Goal: Task Accomplishment & Management: Manage account settings

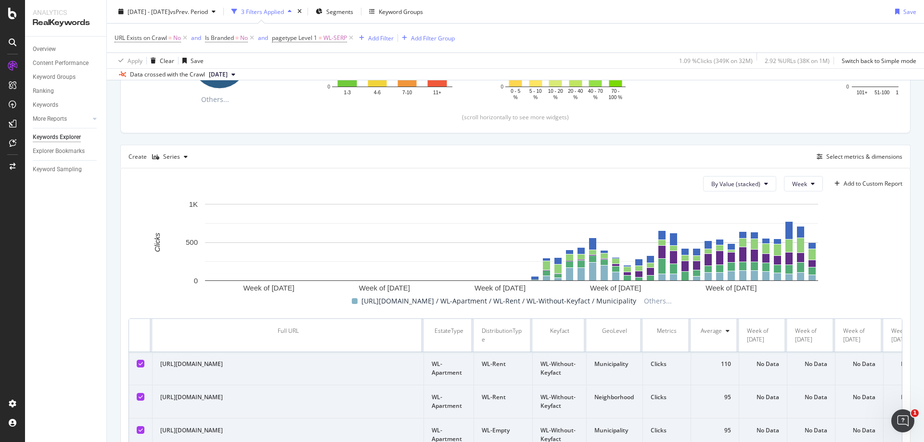
scroll to position [154, 0]
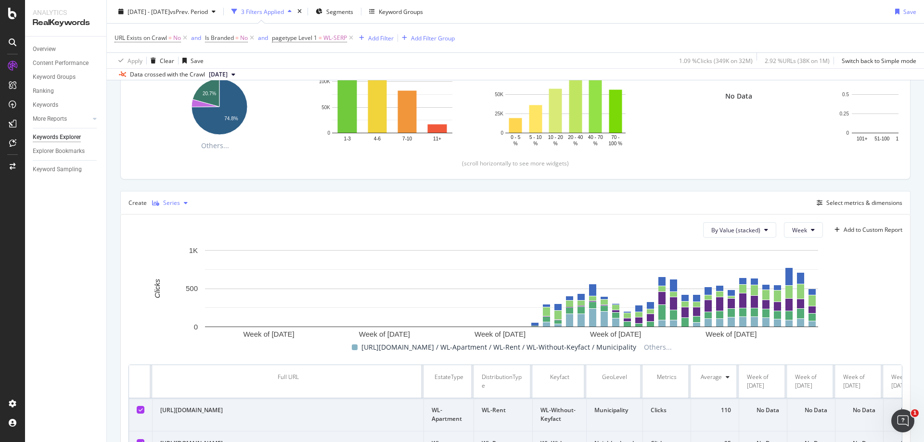
click at [177, 204] on div "Series" at bounding box center [171, 203] width 17 height 6
click at [181, 216] on div "Table" at bounding box center [178, 219] width 15 height 8
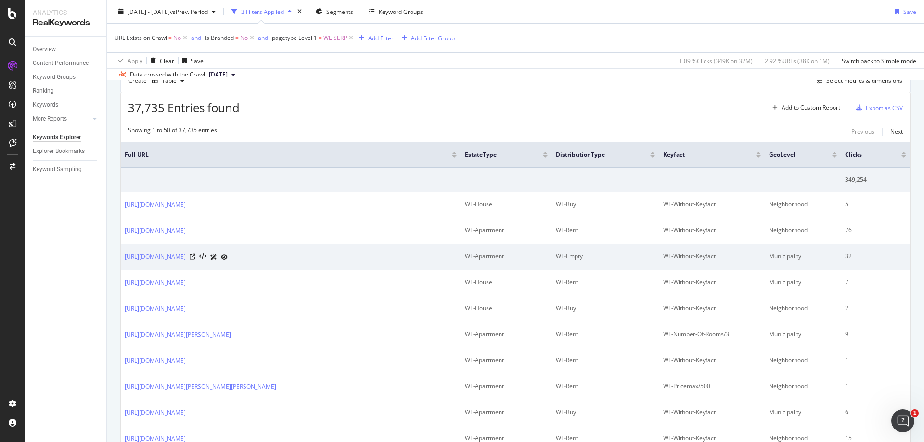
scroll to position [154, 0]
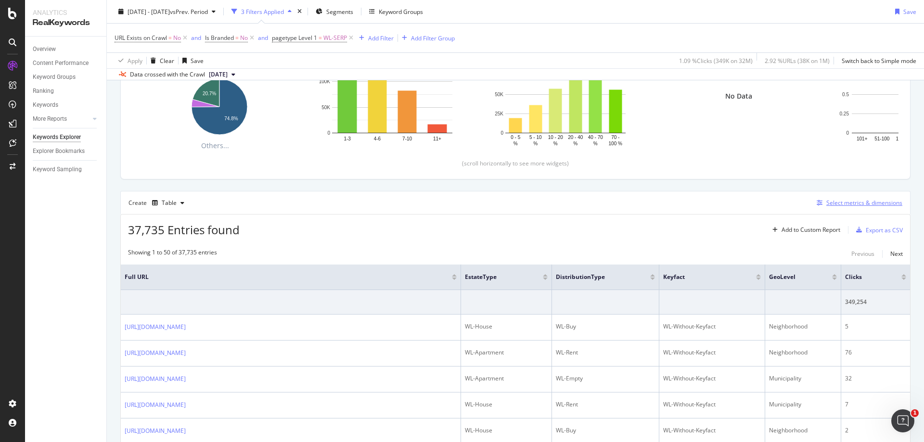
click at [860, 202] on div "Select metrics & dimensions" at bounding box center [864, 203] width 76 height 8
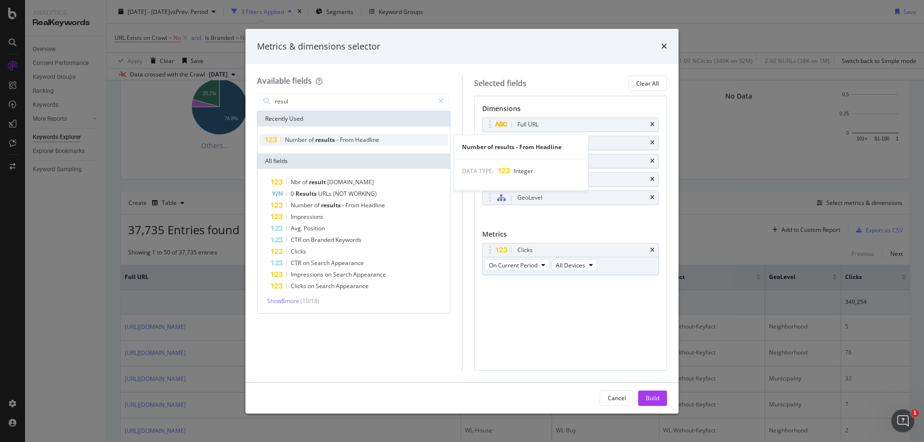
type input "resul"
click at [338, 138] on span "-" at bounding box center [337, 140] width 3 height 8
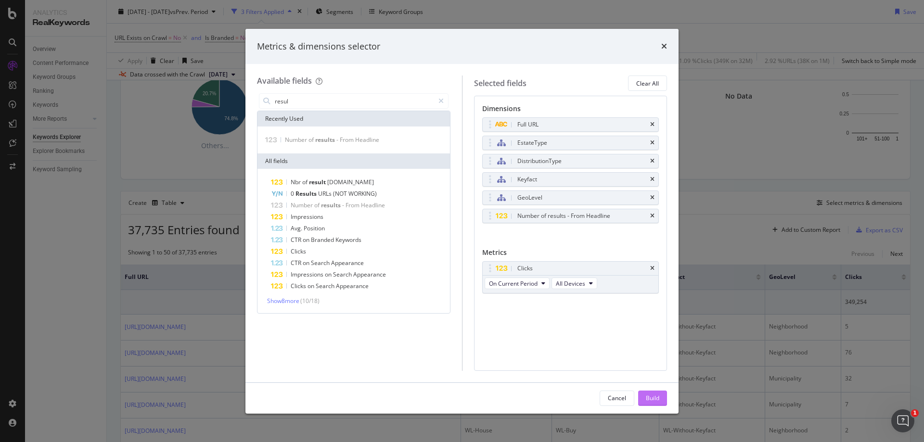
click at [657, 398] on div "Build" at bounding box center [652, 398] width 13 height 8
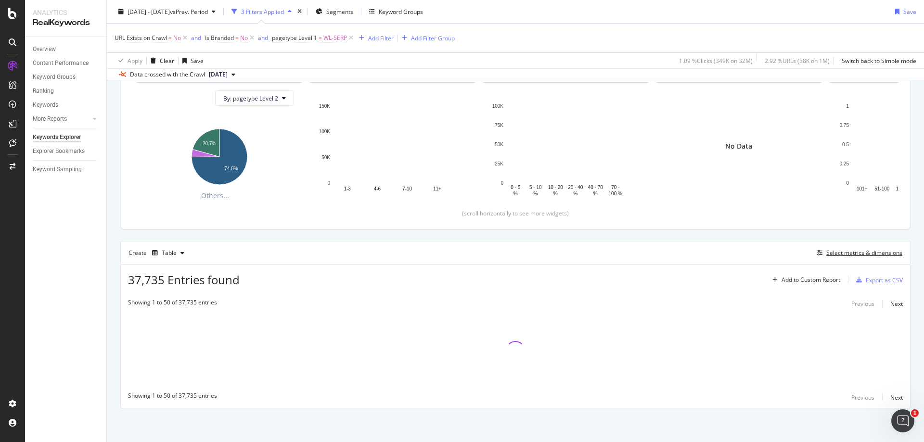
scroll to position [103, 0]
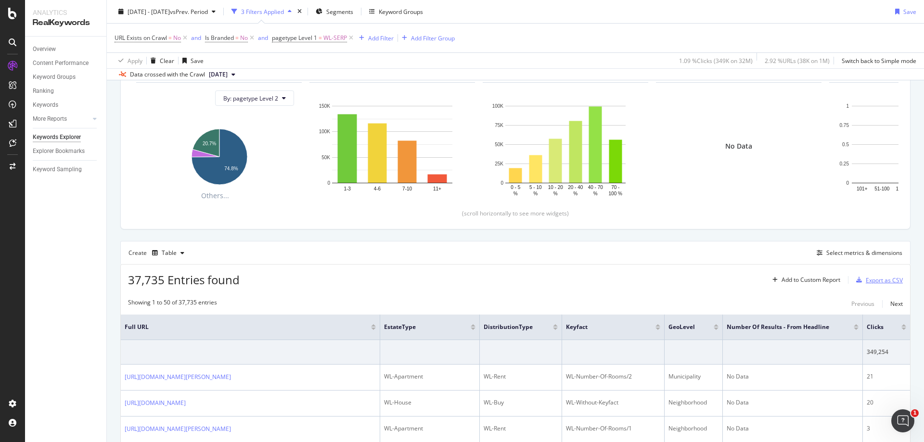
click at [883, 280] on div "Export as CSV" at bounding box center [884, 280] width 37 height 8
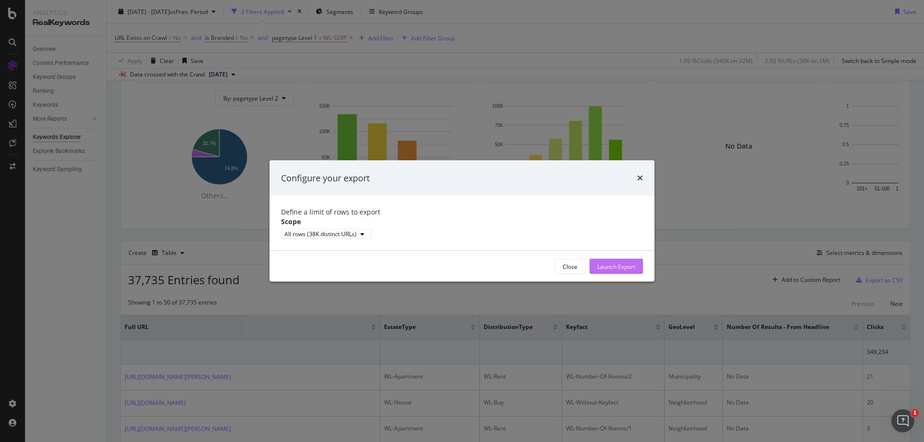
click at [619, 270] on div "Launch Export" at bounding box center [616, 266] width 38 height 8
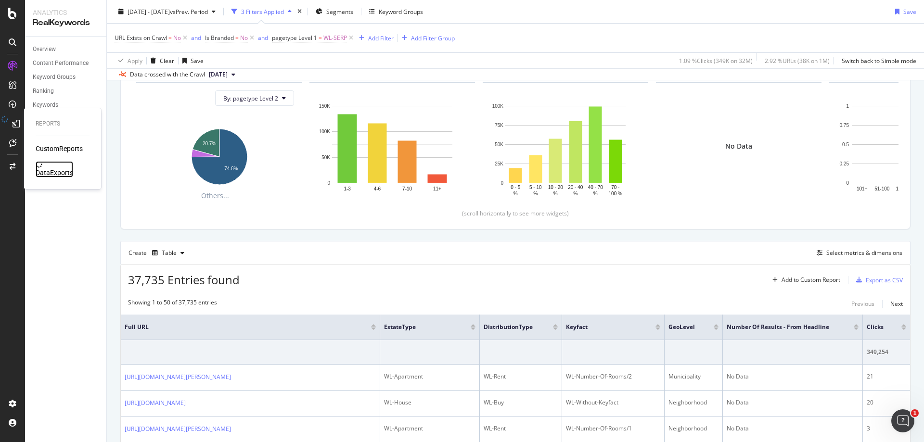
click at [63, 168] on div "DataExports" at bounding box center [55, 173] width 38 height 10
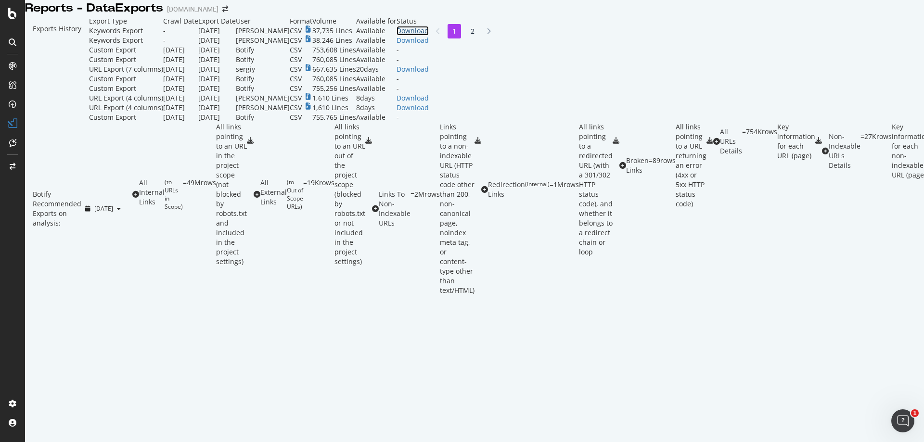
click at [429, 36] on div "Download" at bounding box center [413, 31] width 32 height 10
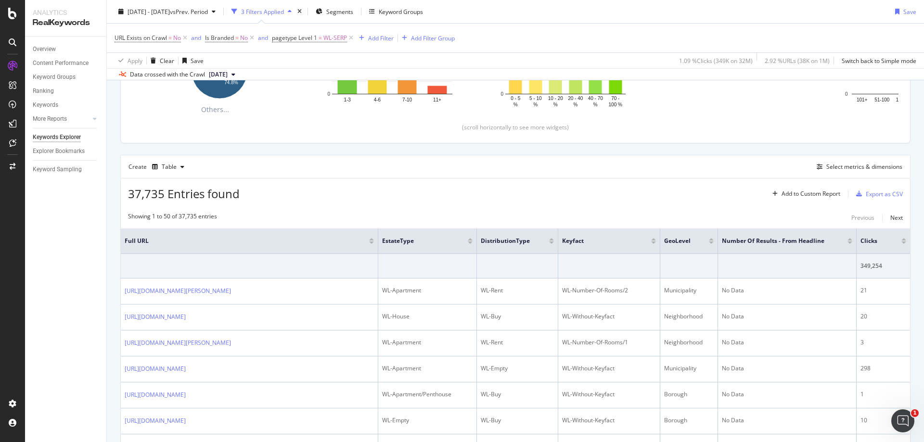
scroll to position [57, 0]
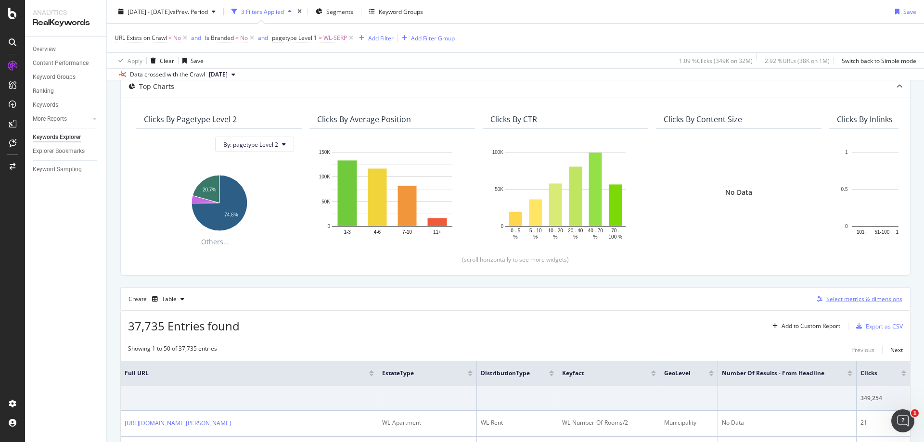
click at [837, 295] on div "Select metrics & dimensions" at bounding box center [858, 299] width 90 height 11
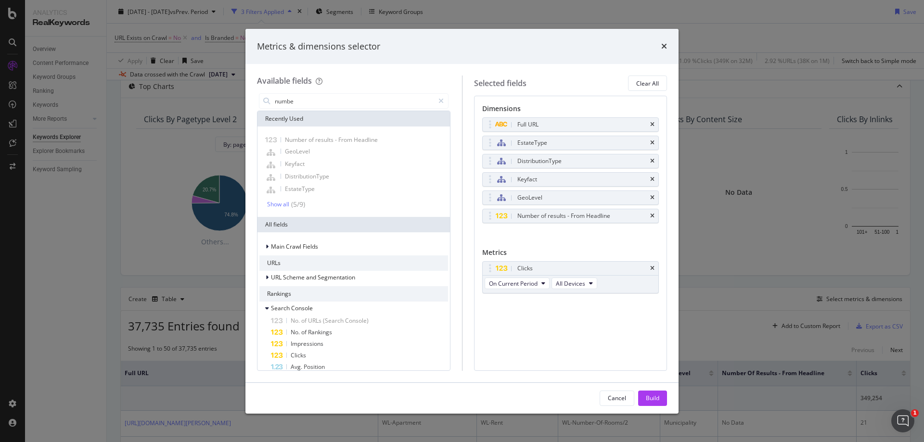
type input "number"
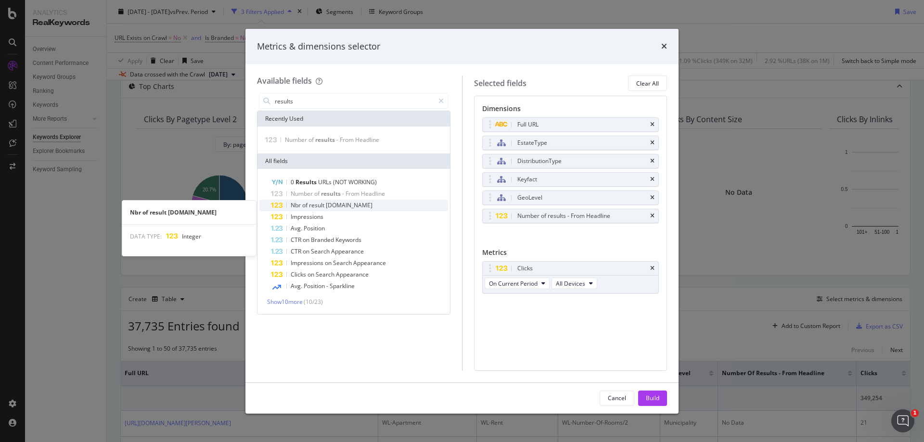
type input "results"
click at [364, 205] on div "Nbr of result [DOMAIN_NAME]" at bounding box center [359, 206] width 177 height 12
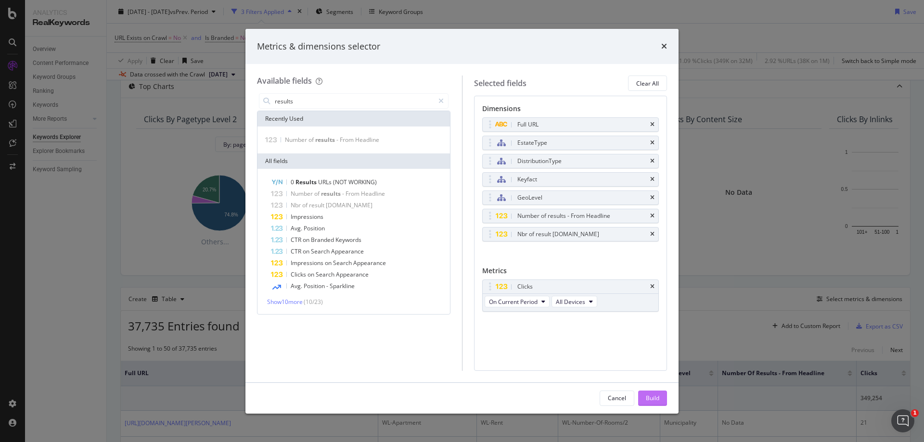
click at [666, 399] on button "Build" at bounding box center [652, 398] width 29 height 15
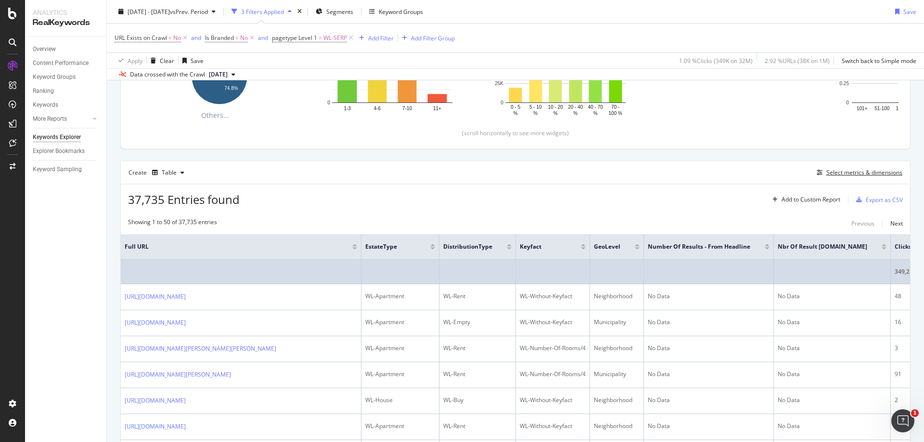
scroll to position [241, 0]
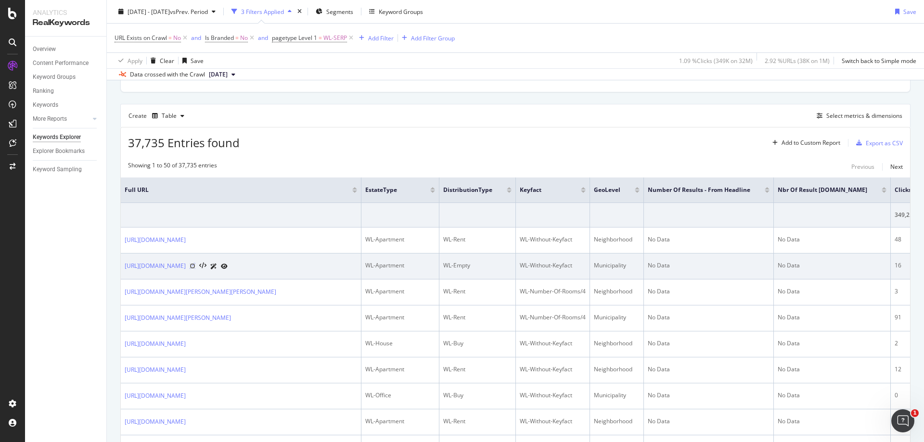
click at [195, 269] on icon at bounding box center [193, 266] width 6 height 6
click at [228, 270] on icon at bounding box center [224, 267] width 7 height 6
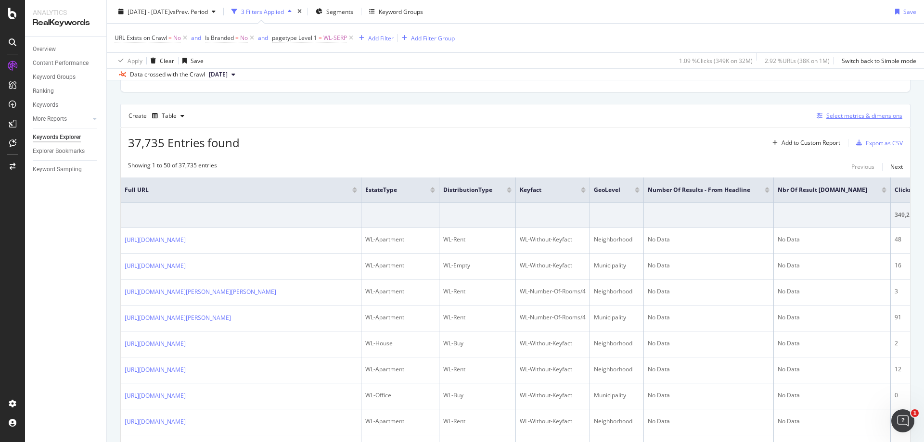
click at [864, 119] on div "Select metrics & dimensions" at bounding box center [864, 116] width 76 height 8
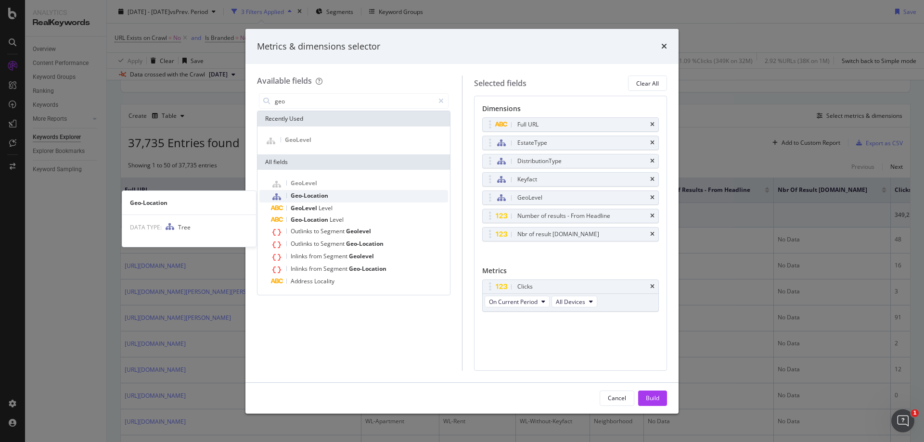
type input "geo"
click at [321, 193] on span "Geo-Location" at bounding box center [310, 196] width 38 height 8
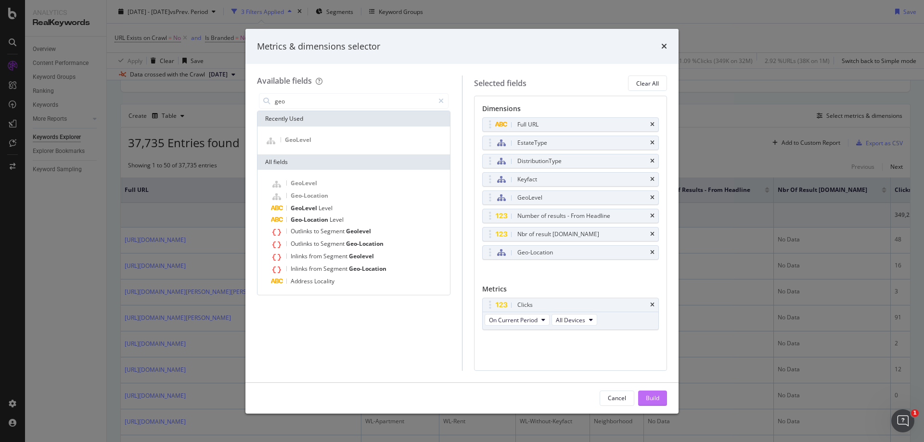
click at [656, 400] on div "Build" at bounding box center [652, 398] width 13 height 8
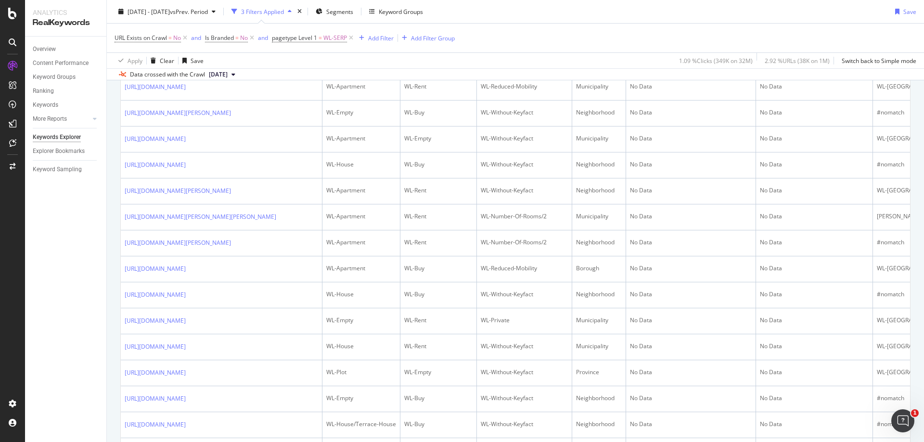
scroll to position [113, 0]
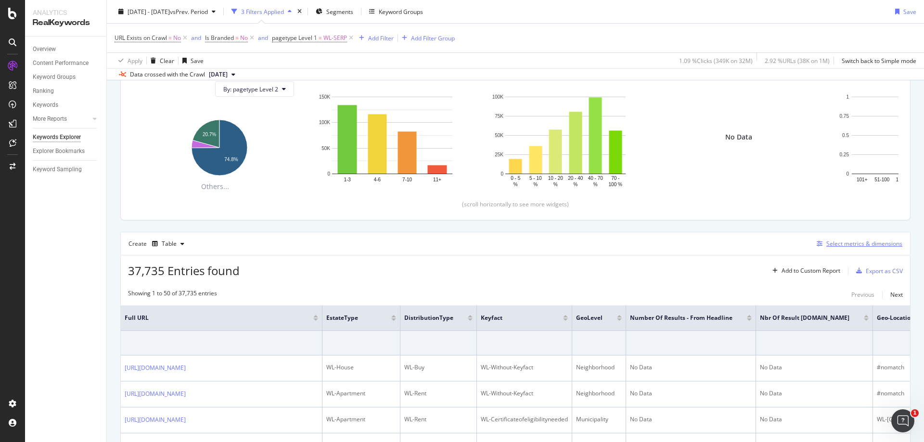
click at [830, 245] on div "Select metrics & dimensions" at bounding box center [864, 244] width 76 height 8
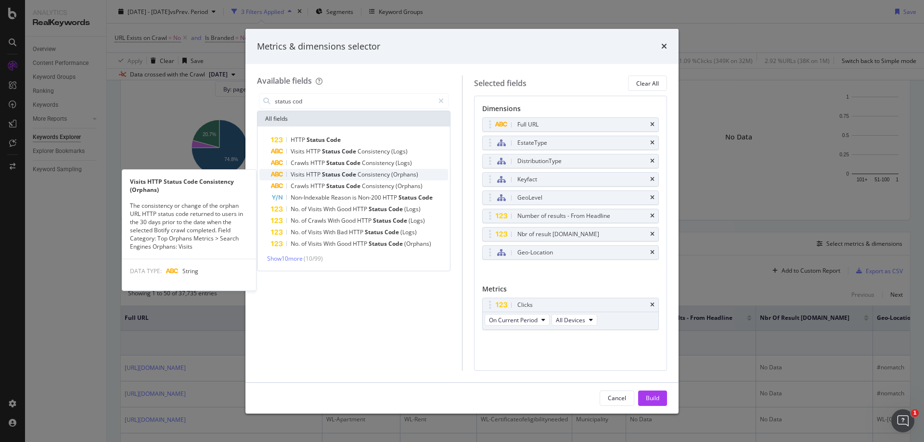
click at [356, 177] on span "Code" at bounding box center [350, 174] width 16 height 8
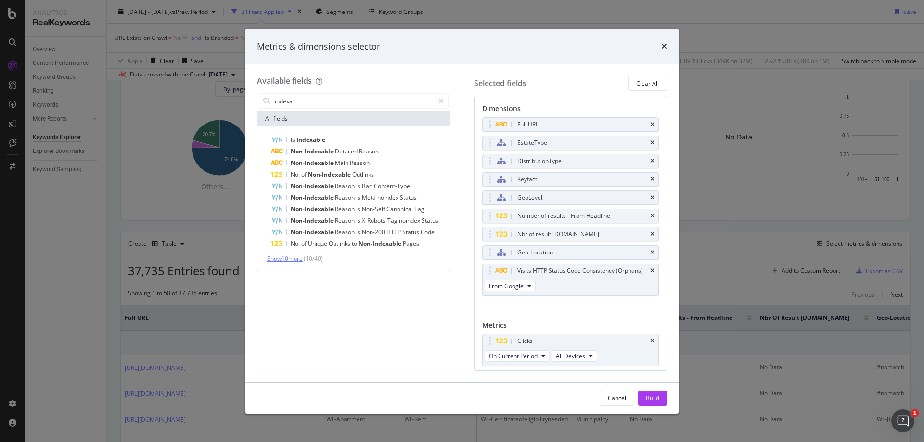
click at [294, 255] on span "Show 10 more" at bounding box center [285, 259] width 36 height 8
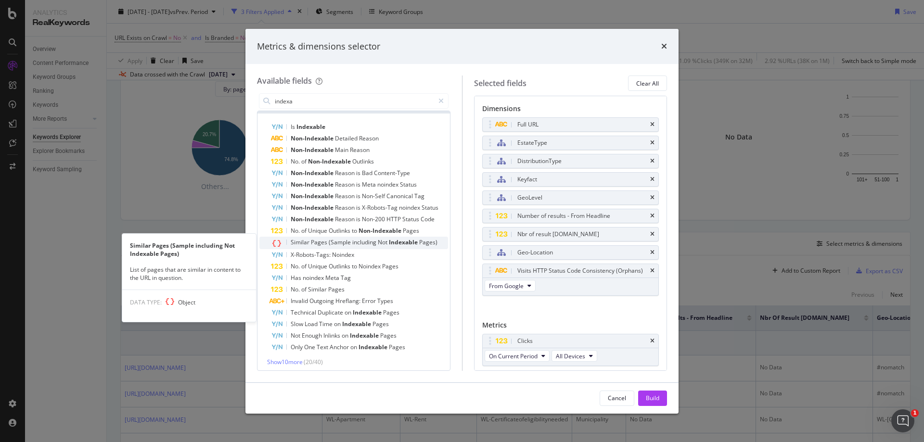
scroll to position [17, 0]
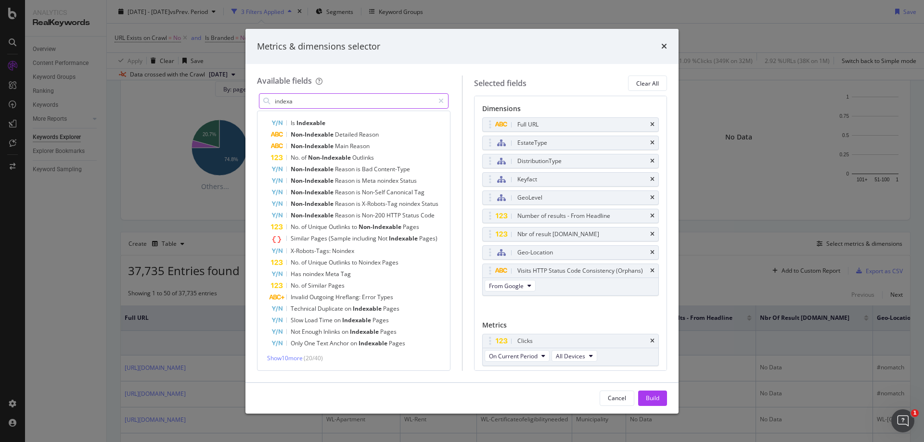
click at [384, 106] on input "indexa" at bounding box center [354, 101] width 160 height 14
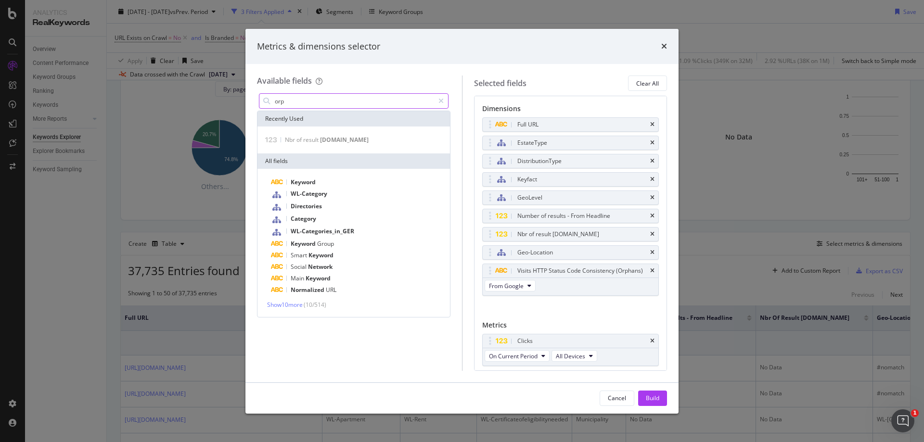
scroll to position [0, 0]
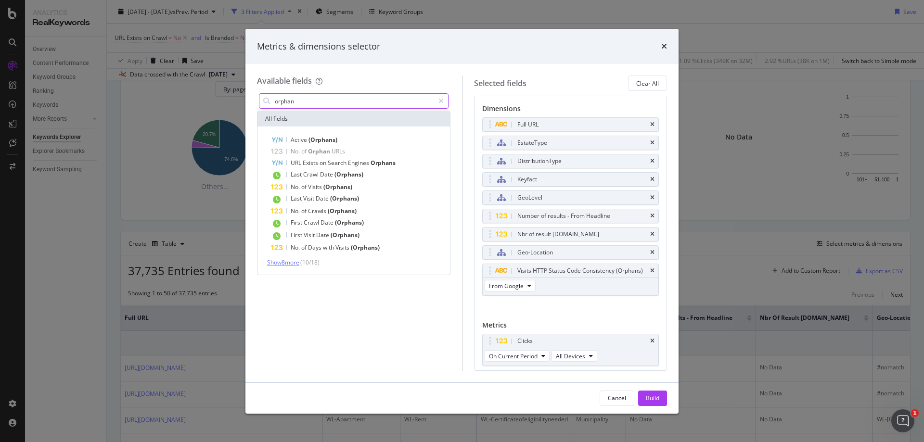
type input "orphan"
click at [287, 259] on span "Show 8 more" at bounding box center [283, 262] width 32 height 8
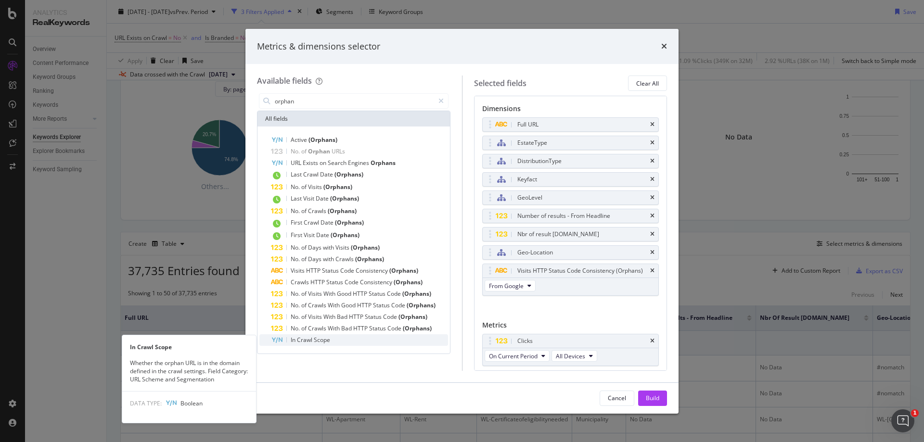
click at [315, 338] on span "Scope" at bounding box center [322, 340] width 16 height 8
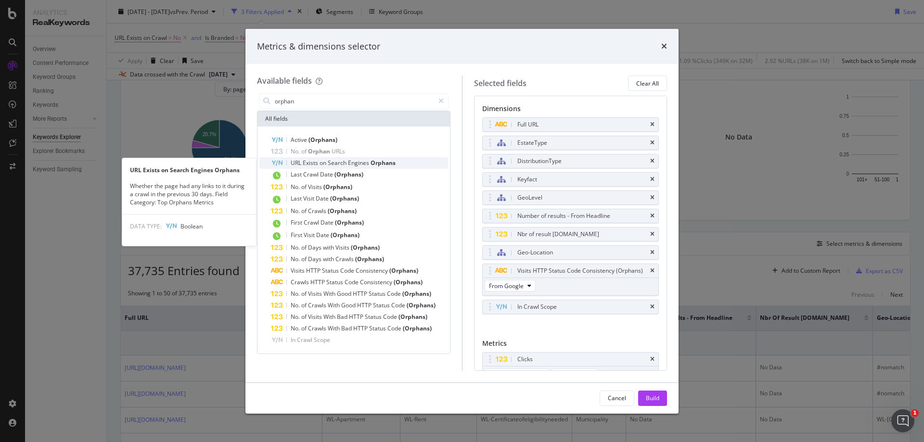
click at [362, 160] on span "Engines" at bounding box center [359, 163] width 23 height 8
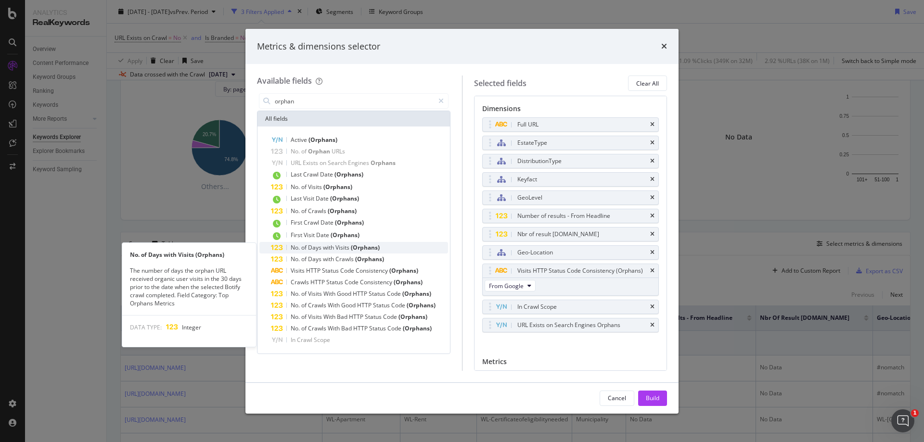
click at [368, 247] on span "(Orphans)" at bounding box center [365, 248] width 29 height 8
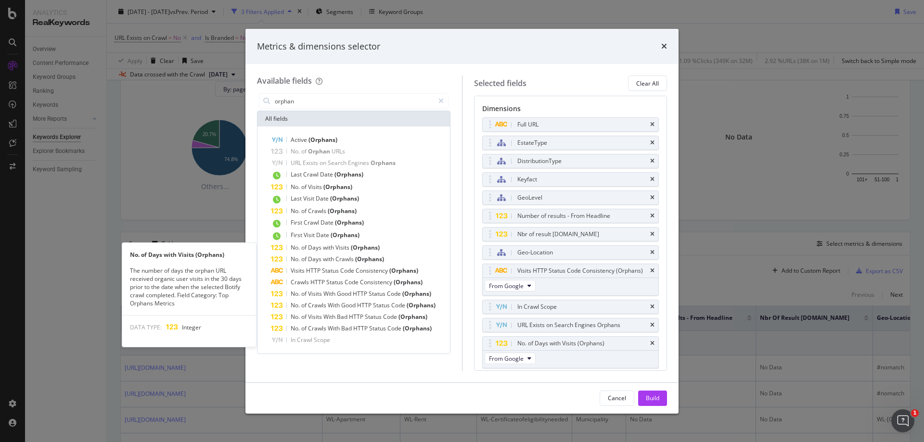
scroll to position [8, 0]
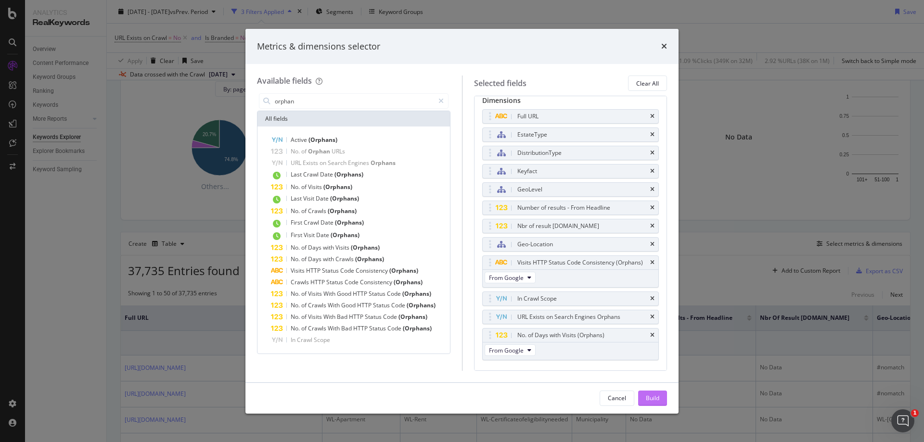
click at [658, 397] on div "Build" at bounding box center [652, 398] width 13 height 8
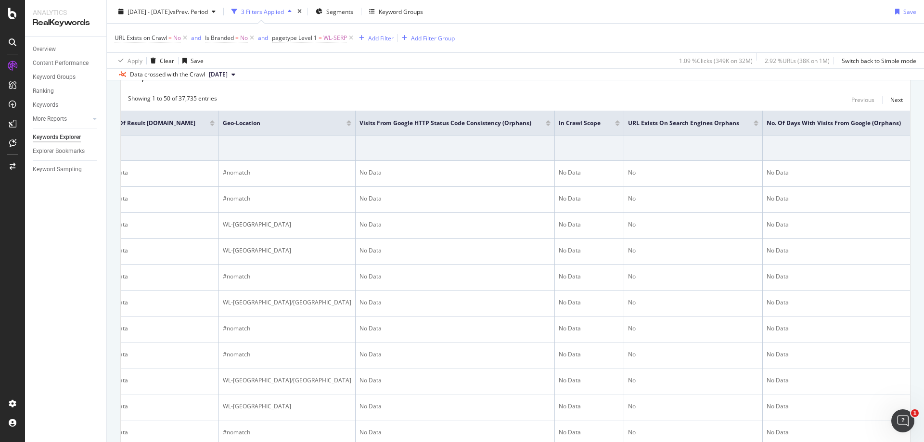
scroll to position [310, 0]
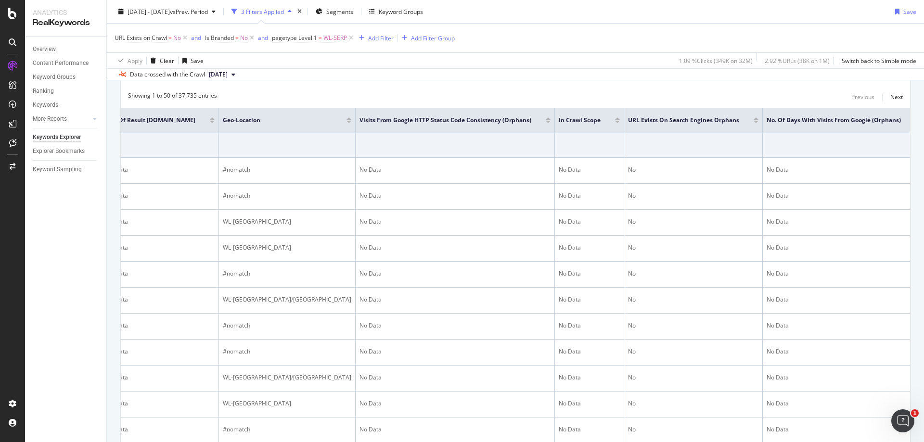
click at [546, 121] on div at bounding box center [548, 122] width 5 height 2
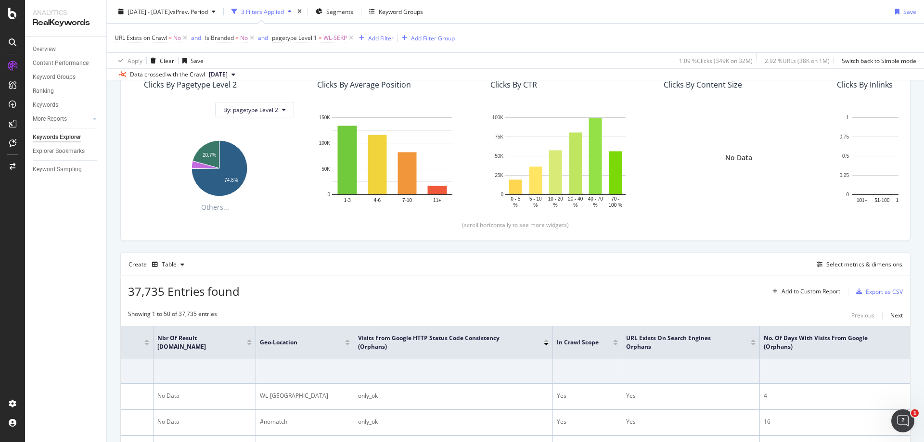
scroll to position [72, 0]
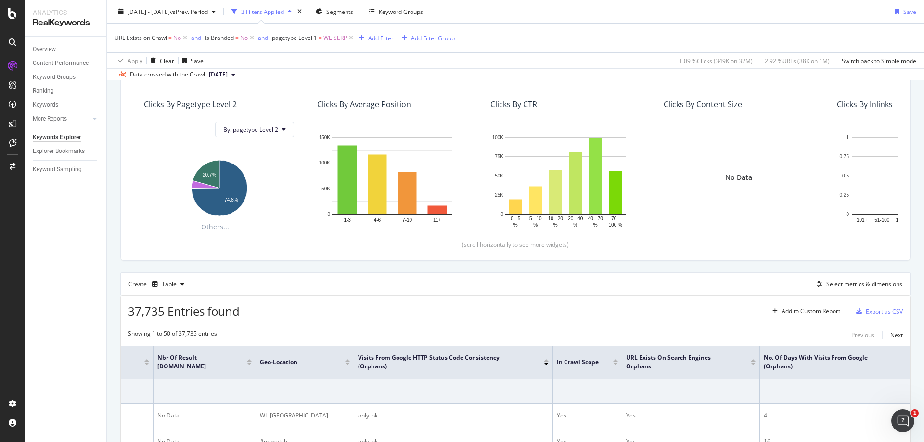
click at [384, 38] on div "Add Filter" at bounding box center [381, 38] width 26 height 8
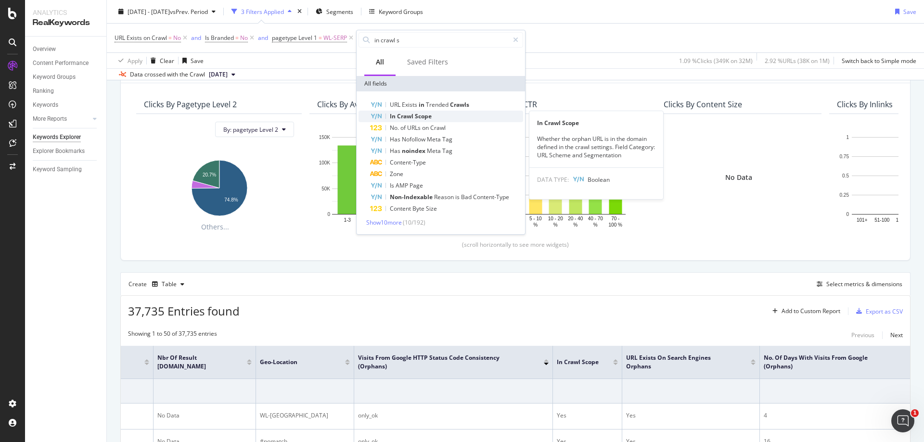
type input "in crawl s"
click at [411, 117] on span "Crawl" at bounding box center [406, 116] width 18 height 8
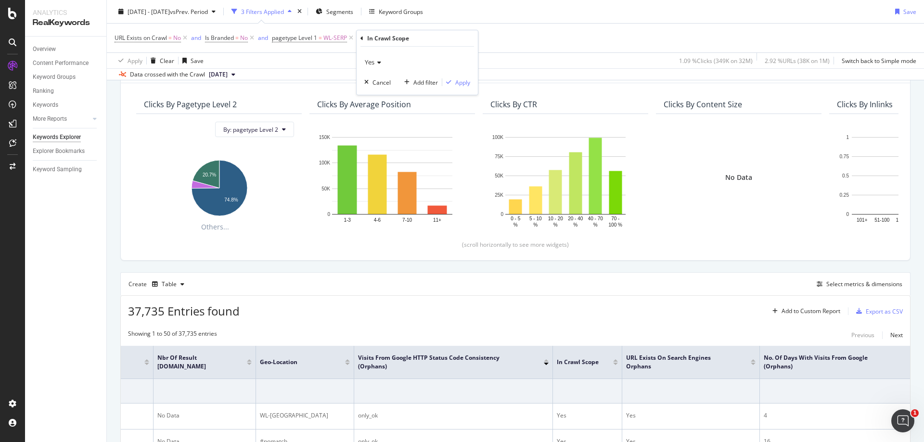
click at [381, 64] on icon at bounding box center [377, 63] width 7 height 6
click at [383, 92] on div "No" at bounding box center [418, 94] width 103 height 13
click at [459, 84] on div "Apply" at bounding box center [462, 82] width 15 height 8
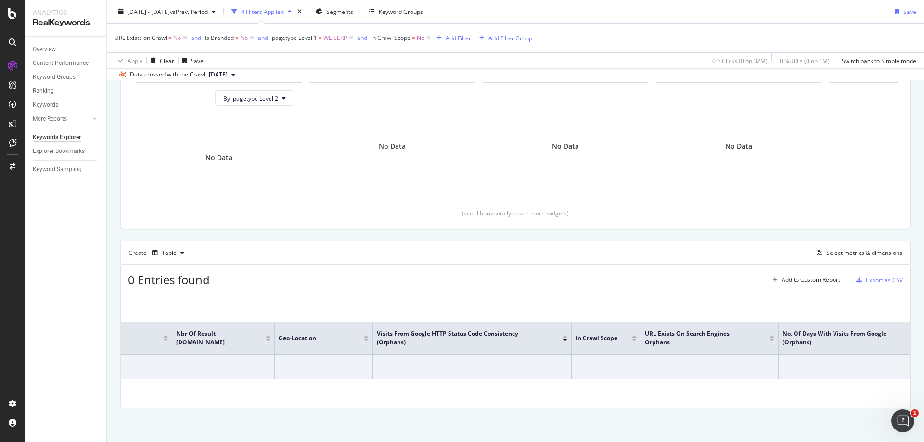
scroll to position [0, 668]
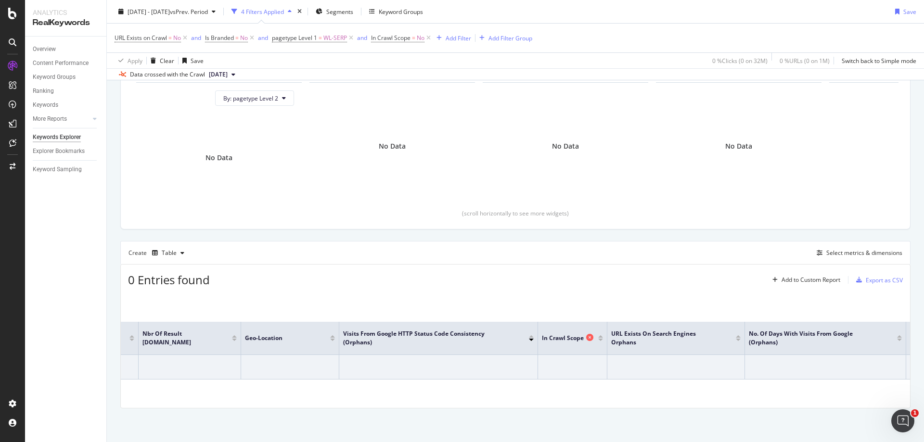
click at [591, 334] on icon at bounding box center [589, 337] width 7 height 7
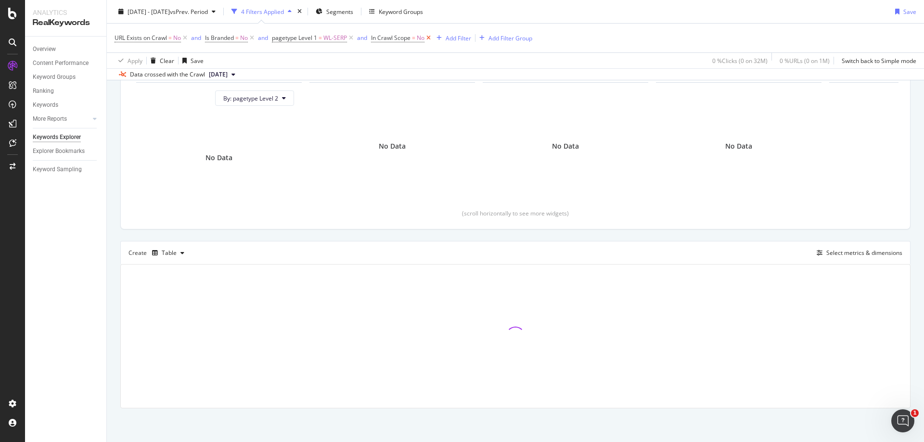
click at [429, 38] on icon at bounding box center [428, 38] width 8 height 10
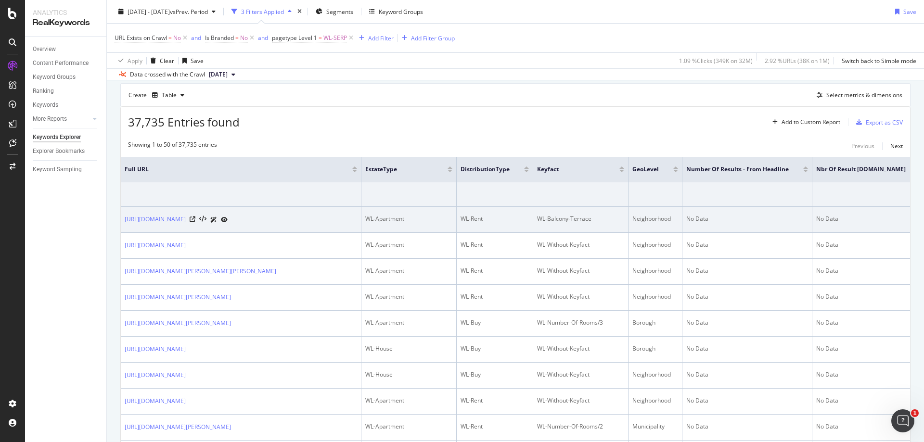
scroll to position [248, 0]
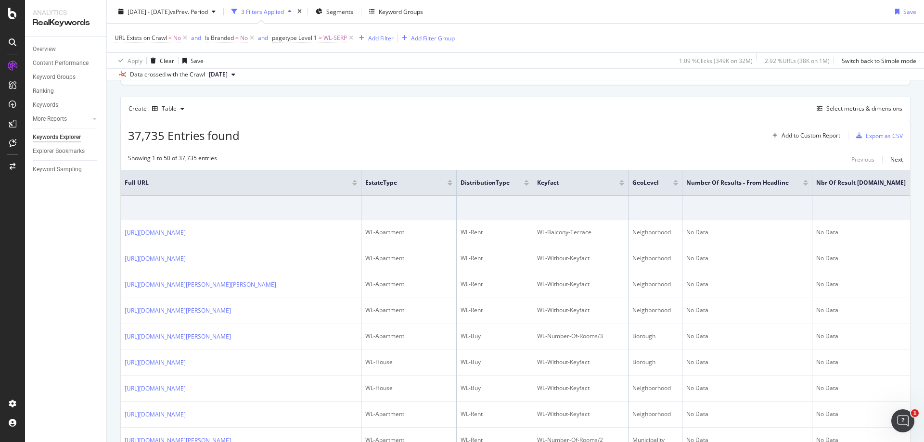
click at [805, 185] on div at bounding box center [805, 184] width 5 height 2
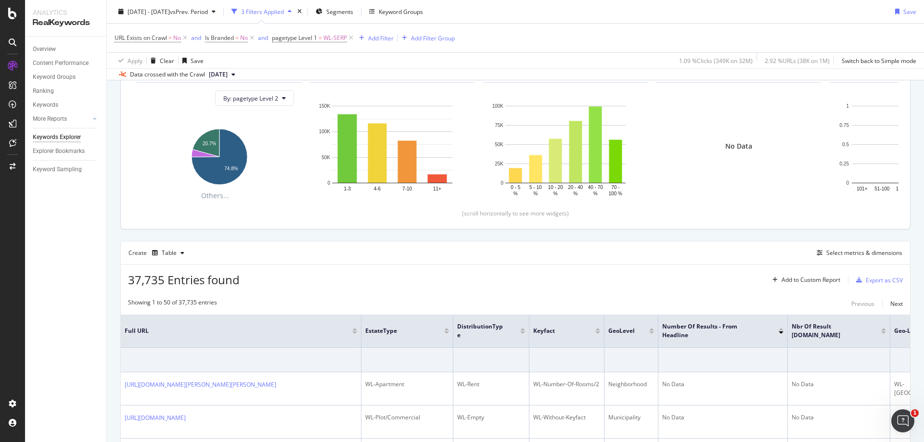
scroll to position [248, 0]
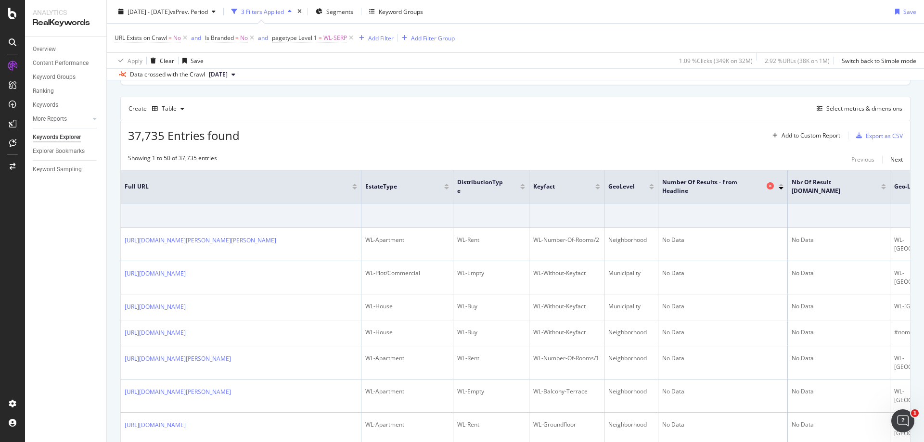
click at [771, 186] on icon at bounding box center [770, 185] width 7 height 7
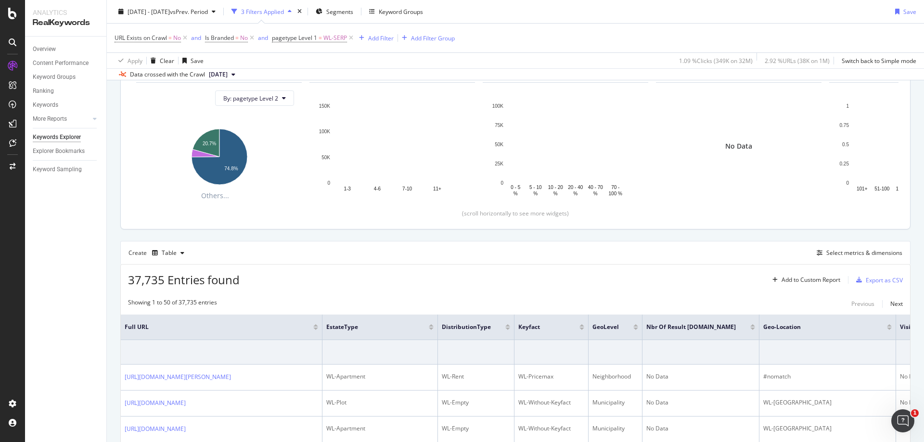
scroll to position [248, 0]
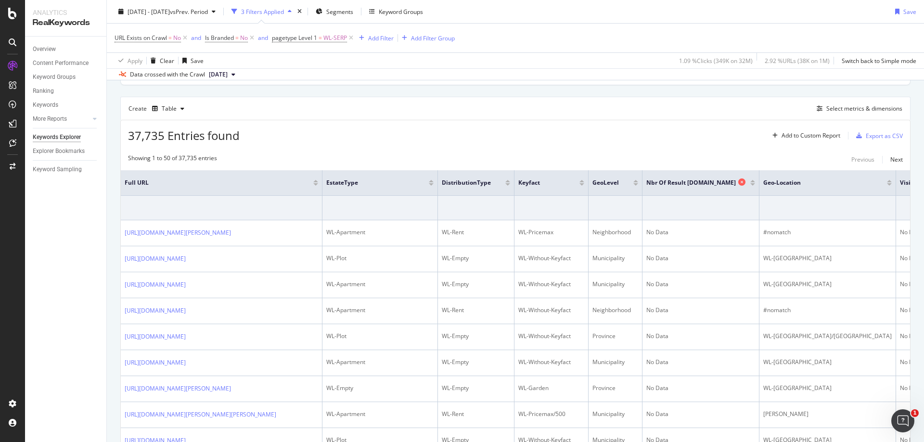
click at [745, 182] on icon at bounding box center [741, 182] width 7 height 7
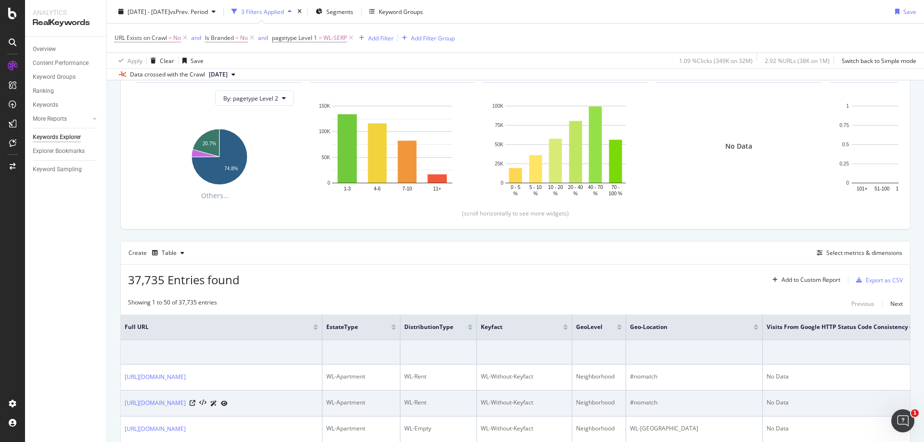
scroll to position [248, 0]
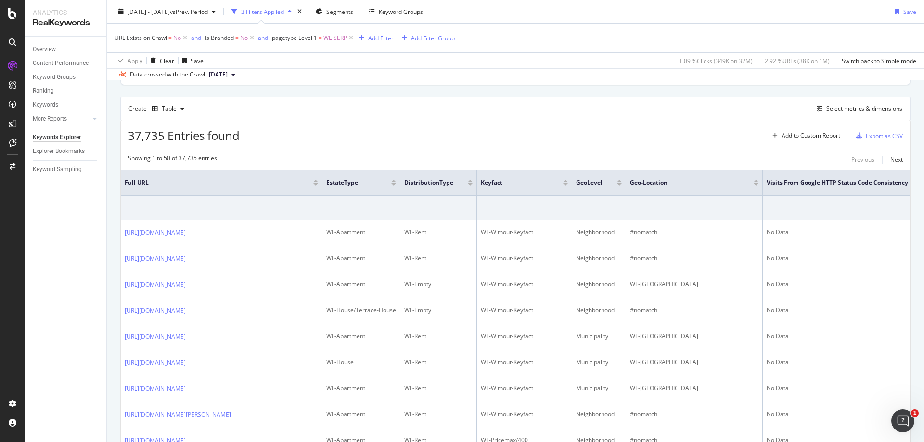
click at [717, 124] on div "37,735 Entries found Add to Custom Report Export as CSV" at bounding box center [515, 132] width 789 height 24
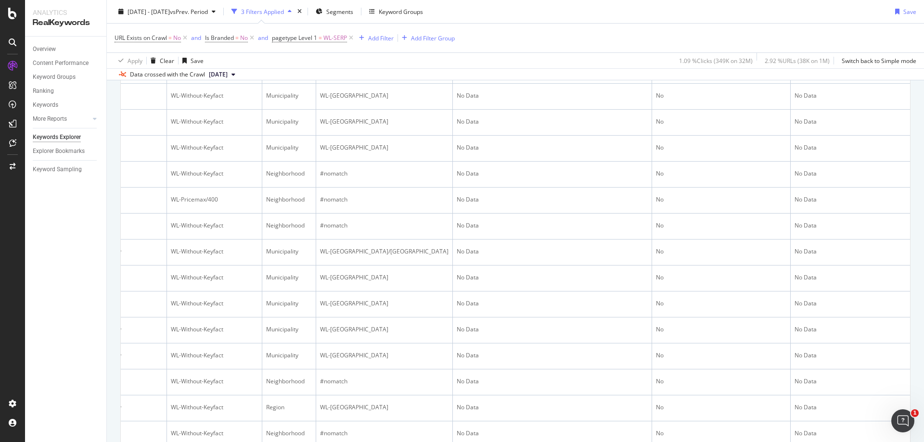
scroll to position [152, 0]
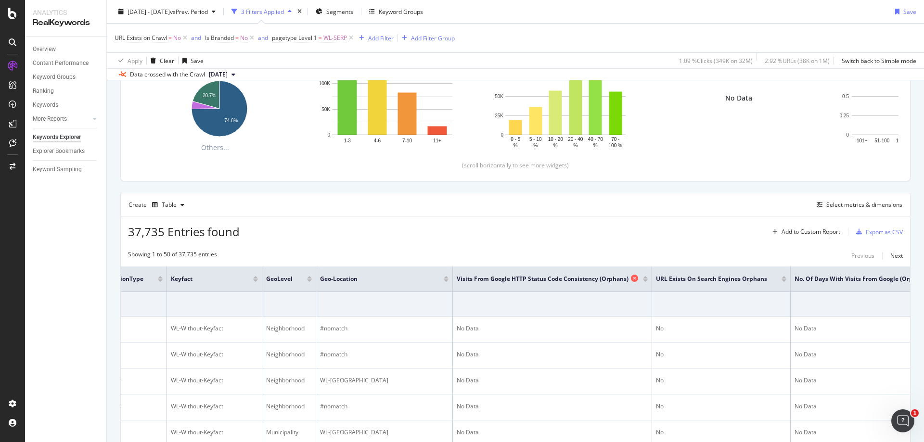
click at [637, 279] on icon at bounding box center [634, 278] width 7 height 7
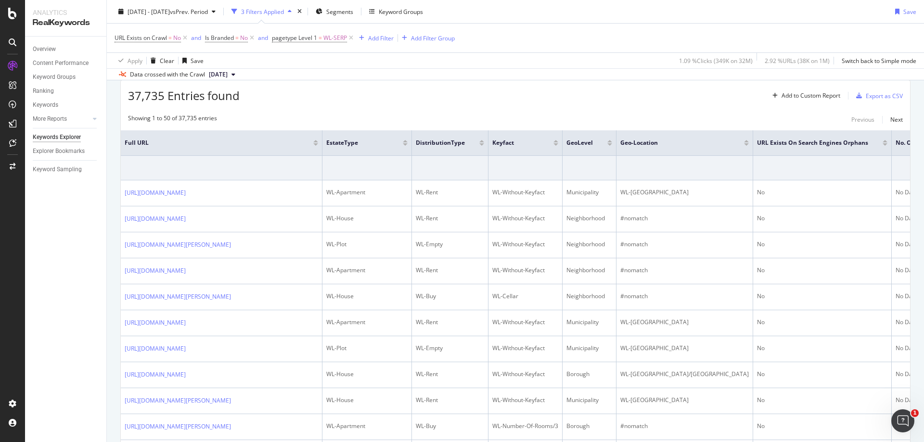
scroll to position [289, 0]
click at [739, 142] on icon at bounding box center [735, 141] width 7 height 7
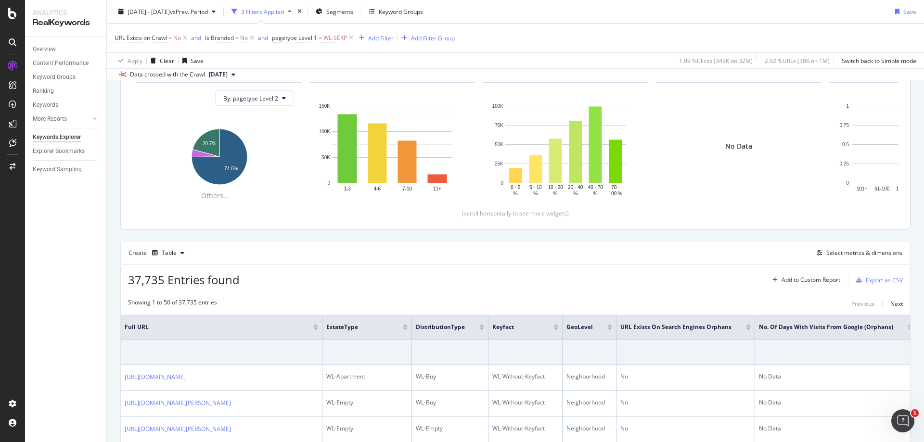
scroll to position [289, 0]
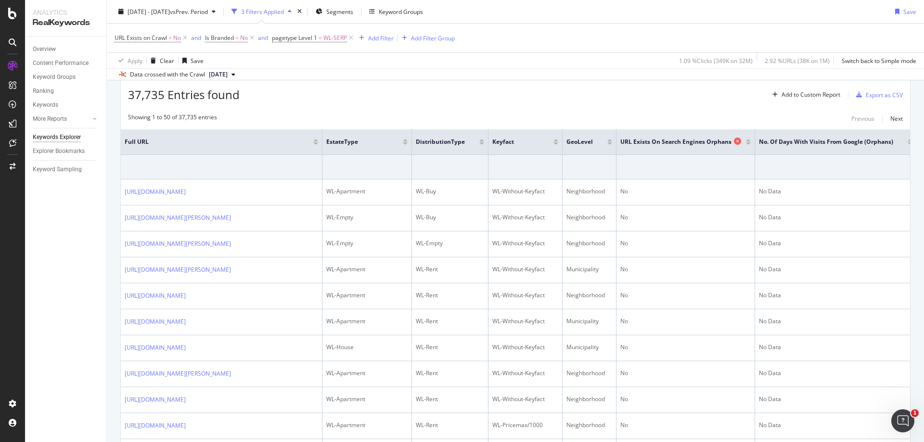
click at [741, 143] on icon at bounding box center [737, 141] width 7 height 7
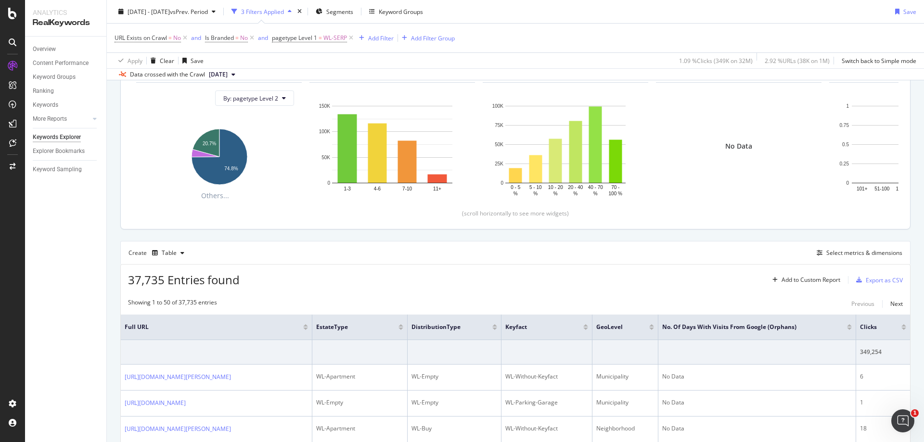
scroll to position [289, 0]
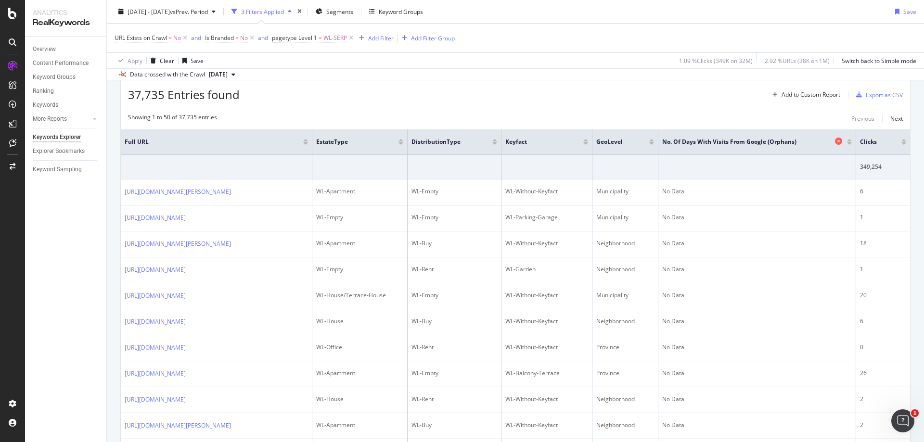
click at [838, 142] on icon at bounding box center [838, 141] width 7 height 7
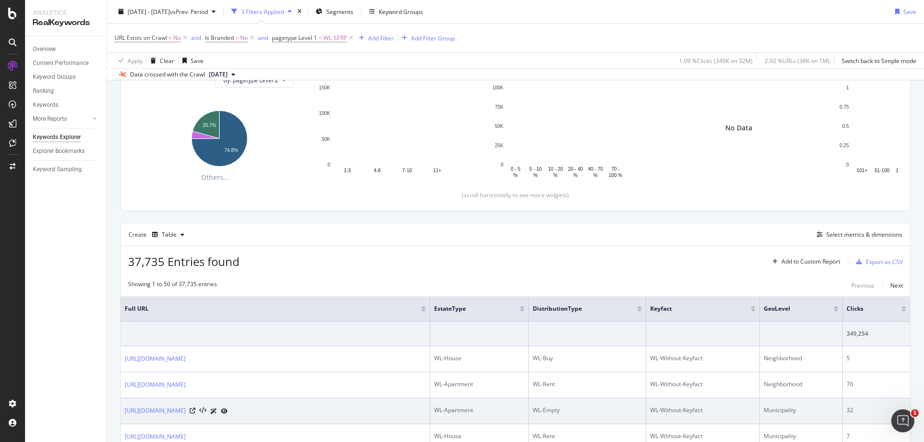
scroll to position [49, 0]
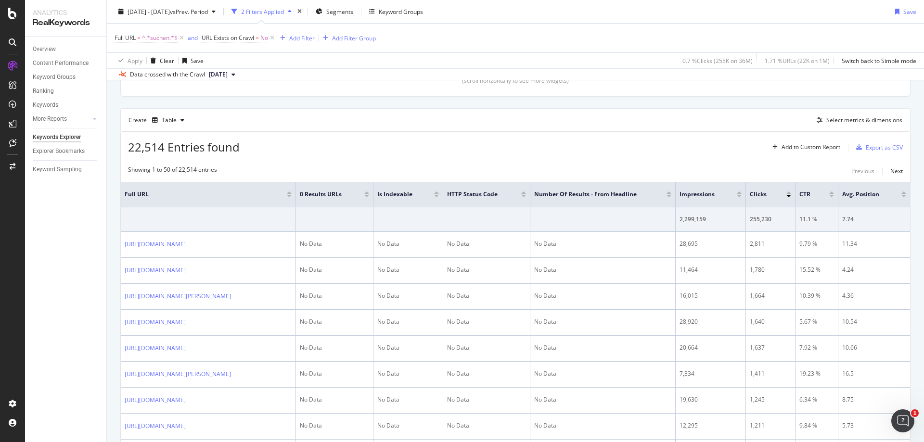
scroll to position [241, 0]
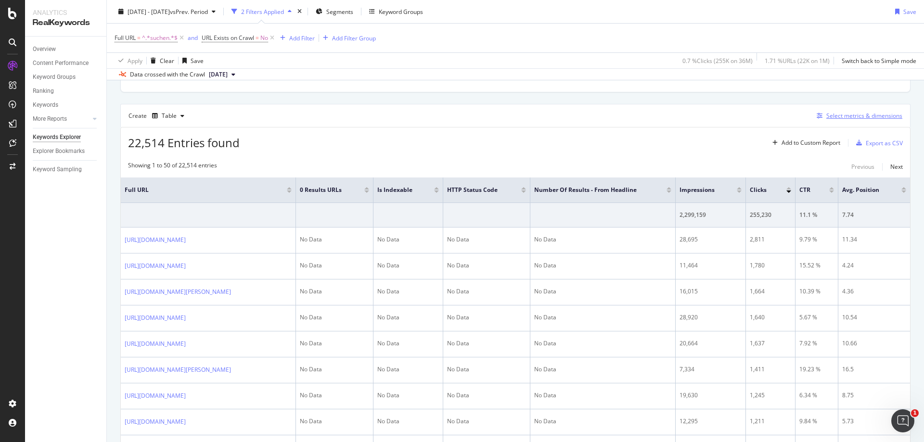
click at [843, 117] on div "Select metrics & dimensions" at bounding box center [864, 116] width 76 height 8
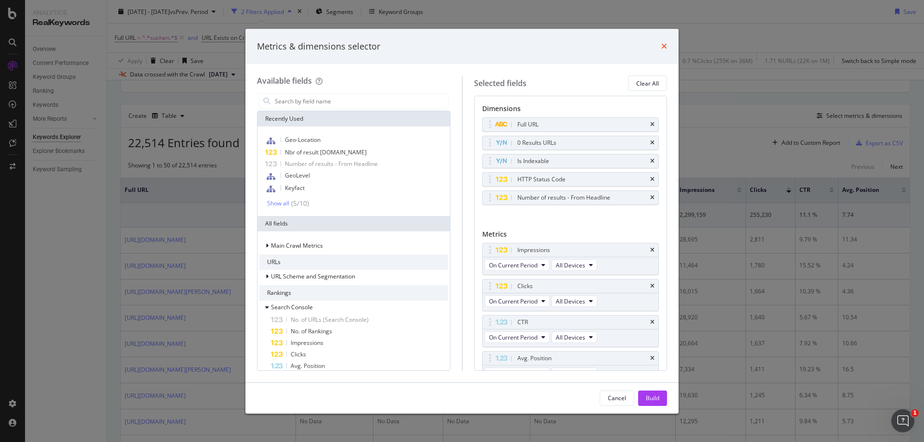
click at [664, 46] on icon "times" at bounding box center [664, 46] width 6 height 8
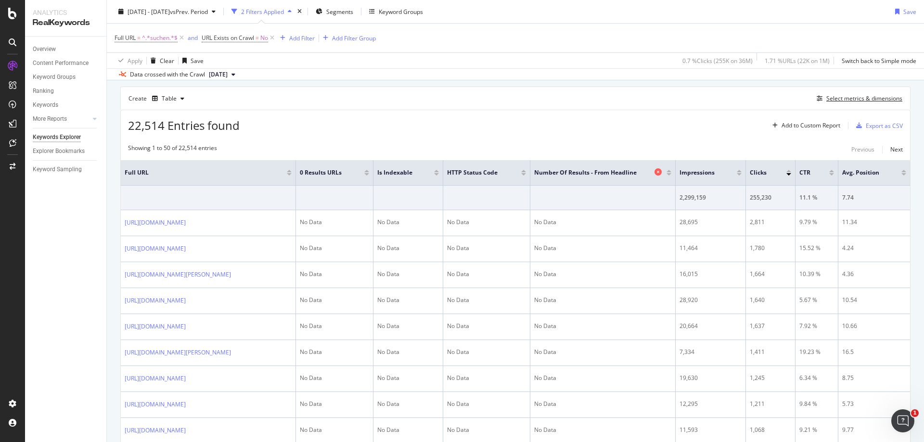
scroll to position [257, 0]
click at [842, 98] on div "Select metrics & dimensions" at bounding box center [864, 99] width 76 height 8
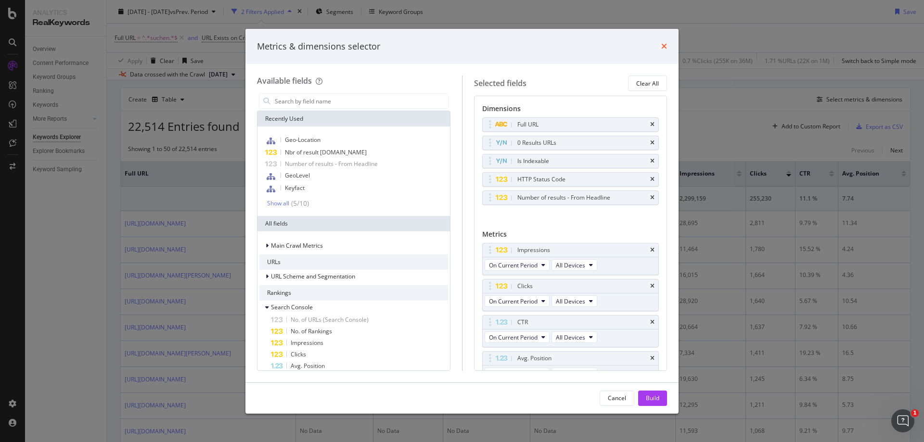
click at [664, 48] on icon "times" at bounding box center [664, 46] width 6 height 8
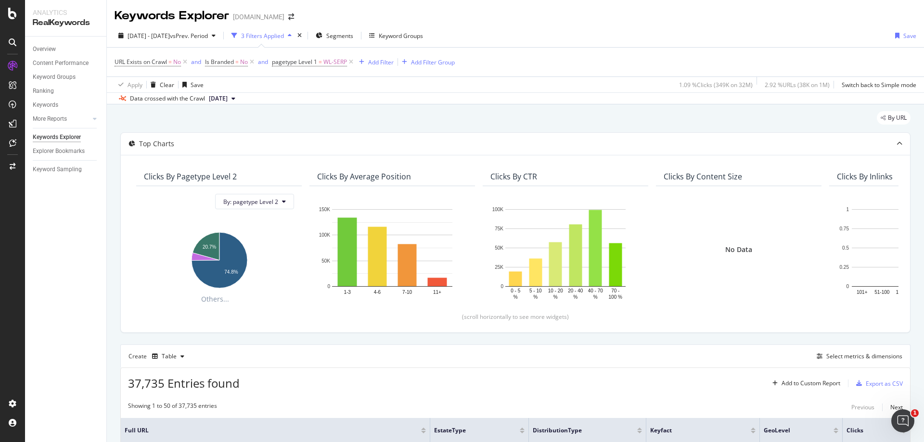
scroll to position [241, 0]
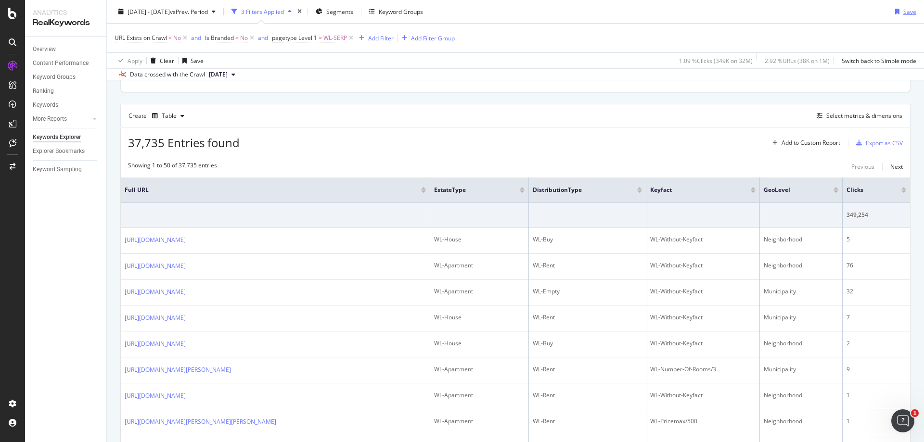
click at [903, 13] on div "Save" at bounding box center [909, 11] width 13 height 8
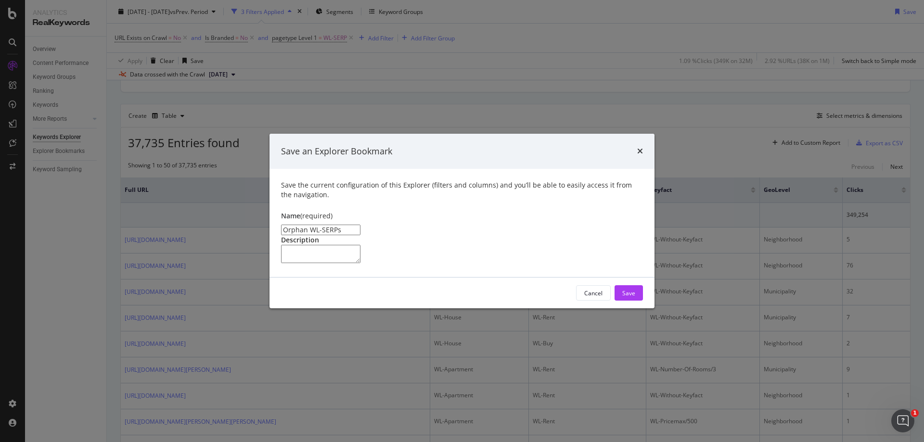
type input "Orphan WL-SERPs"
click at [360, 247] on textarea "modal" at bounding box center [320, 254] width 79 height 18
type textarea "enriched with categorisation segments"
click at [635, 297] on div "Save" at bounding box center [628, 293] width 13 height 8
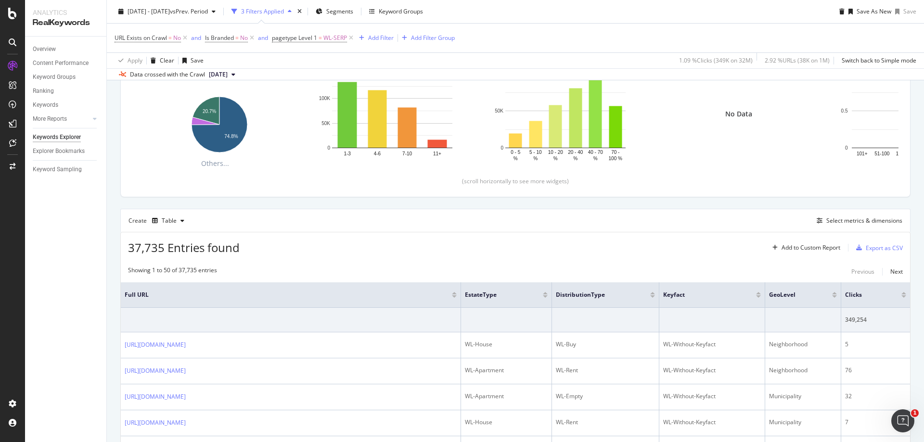
scroll to position [282, 0]
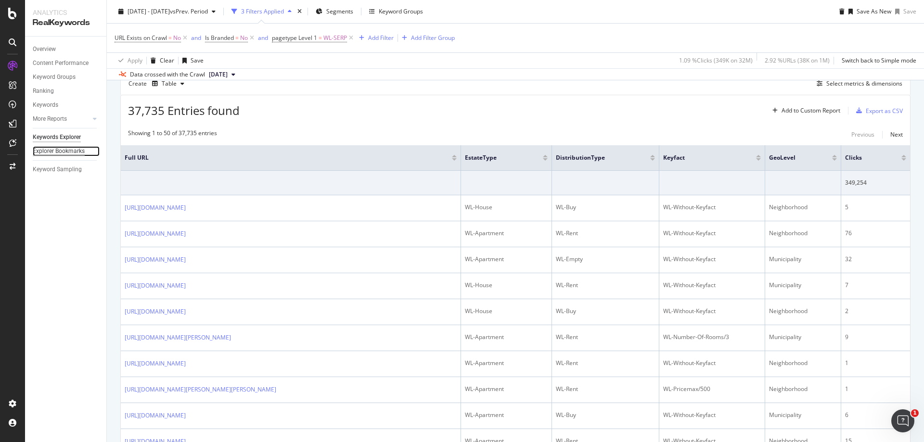
click at [52, 152] on div "Explorer Bookmarks" at bounding box center [59, 151] width 52 height 10
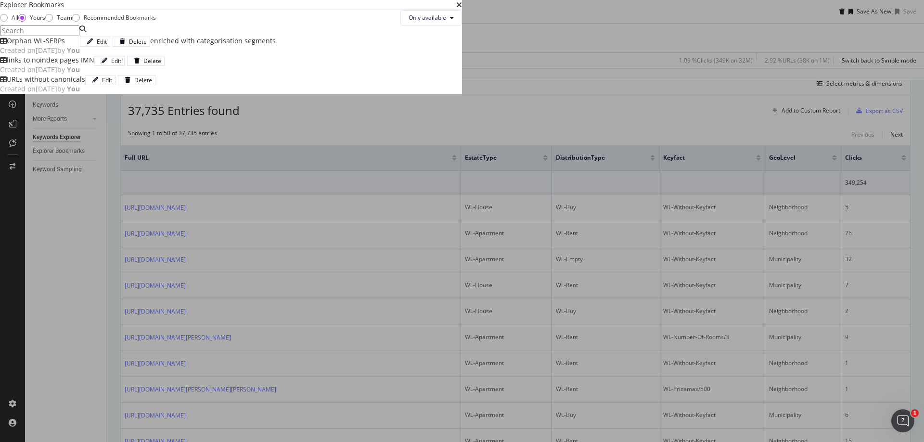
click at [80, 55] on div "Orphan WL-SERPs Created on 2025 Aug 28th by You" at bounding box center [40, 45] width 80 height 19
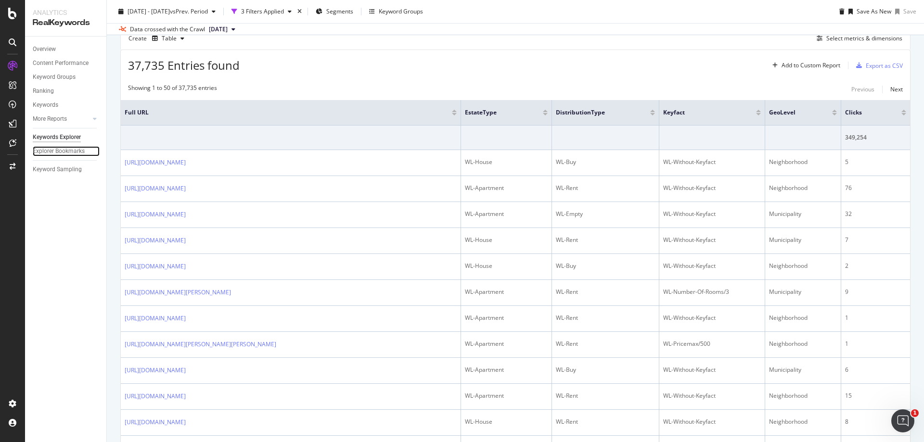
scroll to position [237, 0]
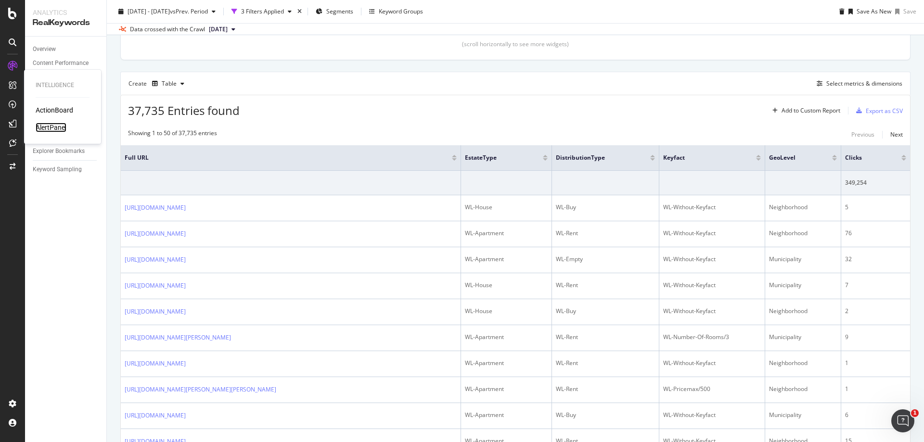
click at [51, 127] on div "AlertPanel" at bounding box center [51, 128] width 31 height 10
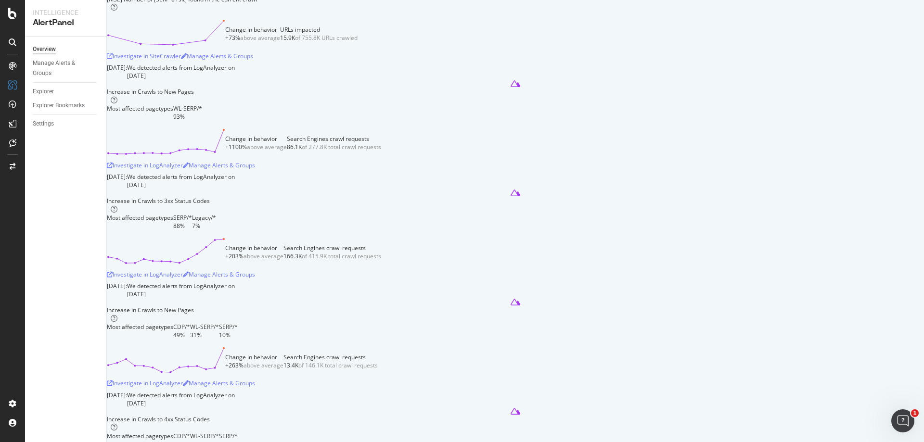
scroll to position [481, 0]
